Goal: Transaction & Acquisition: Book appointment/travel/reservation

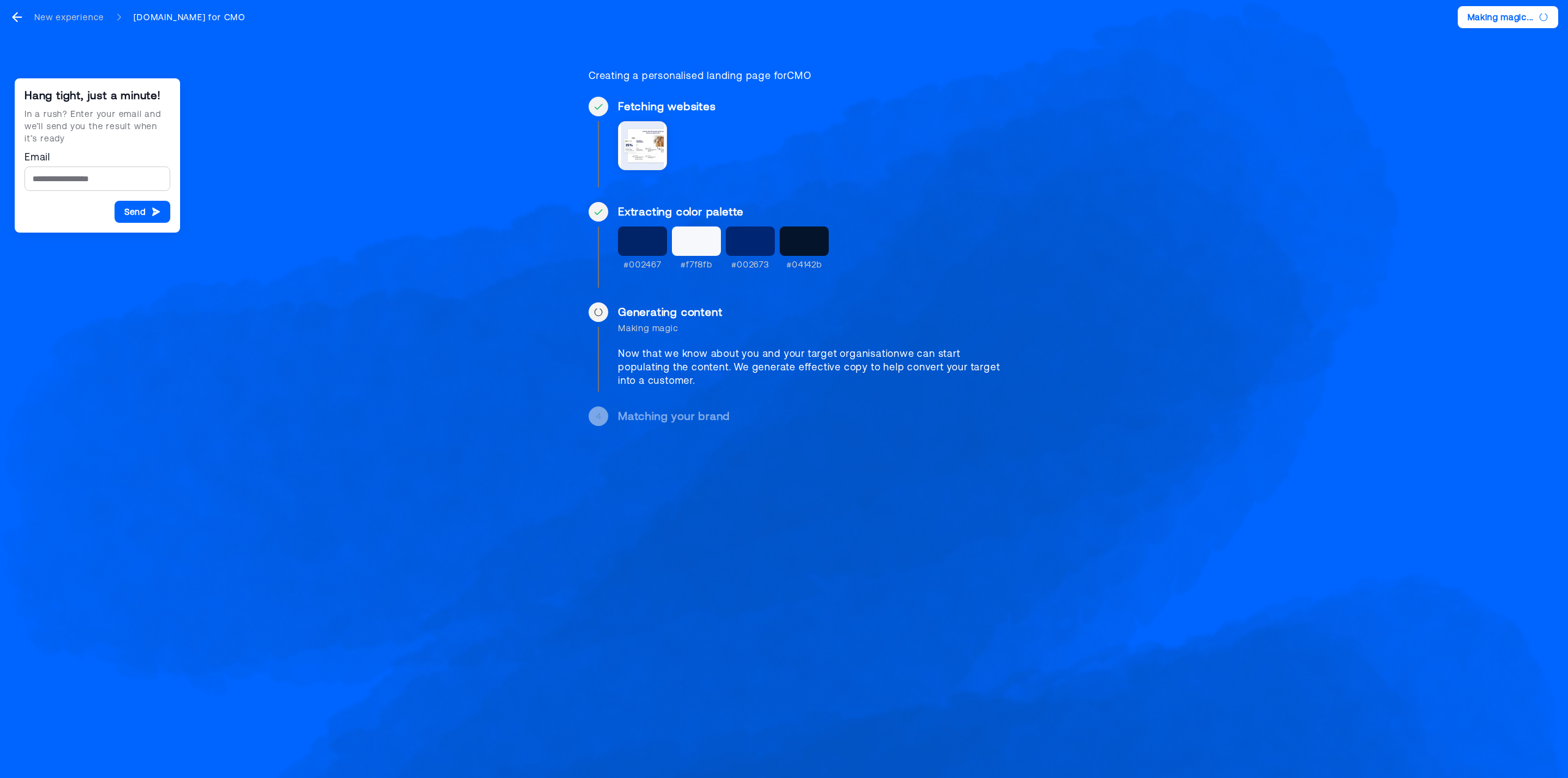
click at [1390, 495] on div "New experience Zoovu.com for CMO Making magic... Hang tight, just a minute! In …" at bounding box center [784, 389] width 1568 height 778
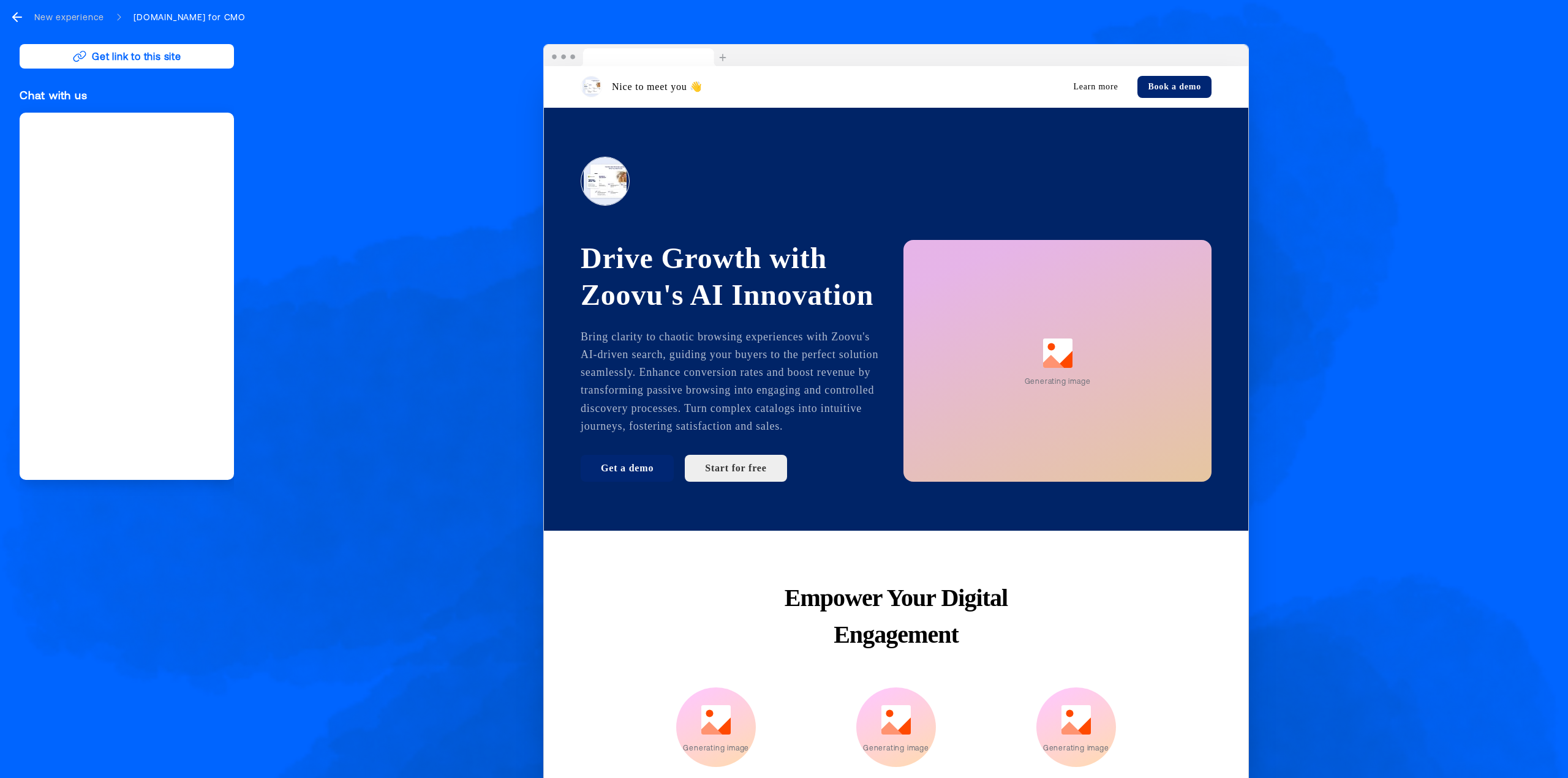
click at [1410, 549] on div "Nice to meet you 👋 Learn more Book a demo Drive Growth with Zoovu's AI Innovati…" at bounding box center [896, 418] width 1304 height 749
drag, startPoint x: 1549, startPoint y: 286, endPoint x: 1537, endPoint y: 285, distance: 12.0
click at [1549, 286] on div "Book a call with sales Like what you see? Enter your email and we’ll send you t…" at bounding box center [784, 389] width 1568 height 778
